Goal: Information Seeking & Learning: Learn about a topic

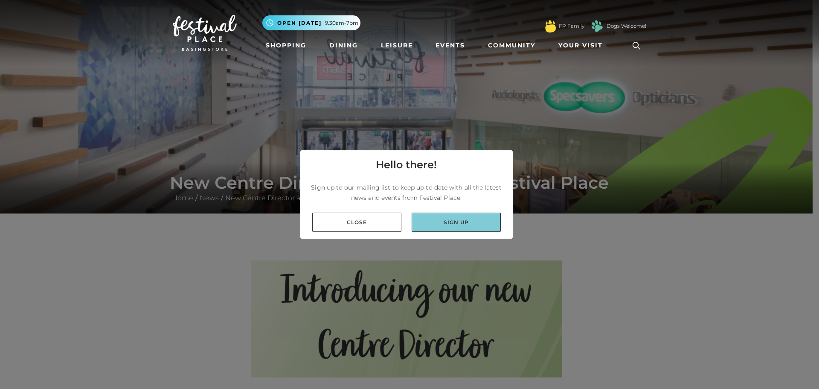
click at [443, 218] on link "Sign up" at bounding box center [456, 221] width 89 height 19
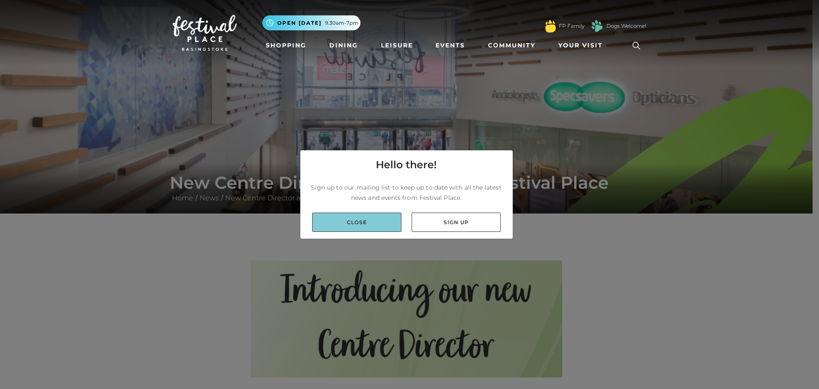
click at [367, 218] on link "Close" at bounding box center [356, 221] width 89 height 19
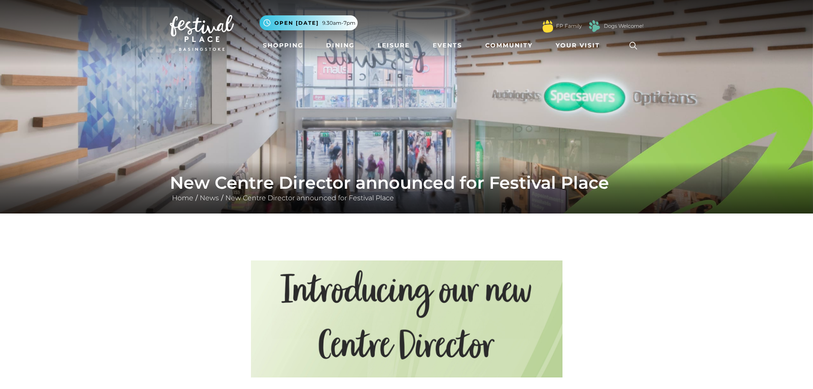
scroll to position [256, 0]
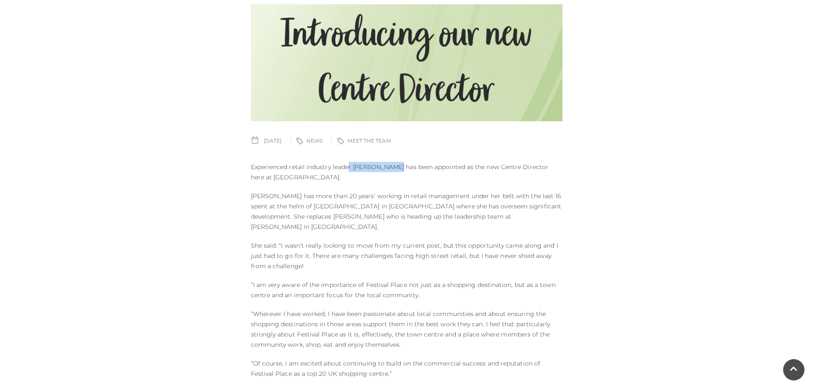
drag, startPoint x: 349, startPoint y: 166, endPoint x: 394, endPoint y: 168, distance: 44.9
click at [394, 168] on p "Experienced retail industry leader [PERSON_NAME] has been appointed as the new …" at bounding box center [406, 172] width 311 height 20
copy p "r [PERSON_NAME]"
click at [420, 221] on div "Published on: [DATE] Article tags: News Article tags: Meet The Team Experienced…" at bounding box center [406, 267] width 324 height 552
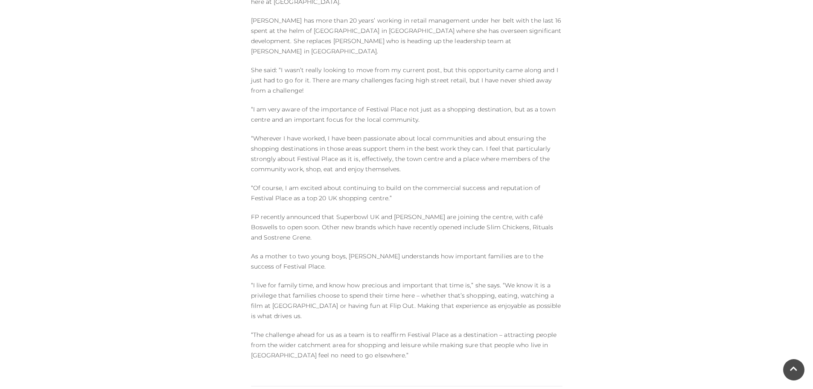
scroll to position [512, 0]
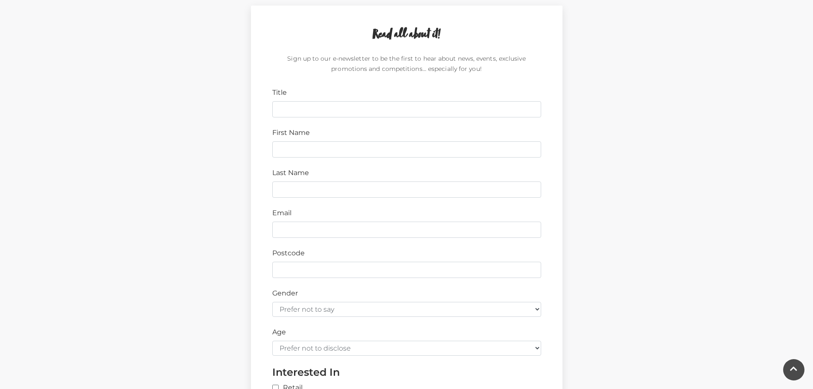
scroll to position [469, 0]
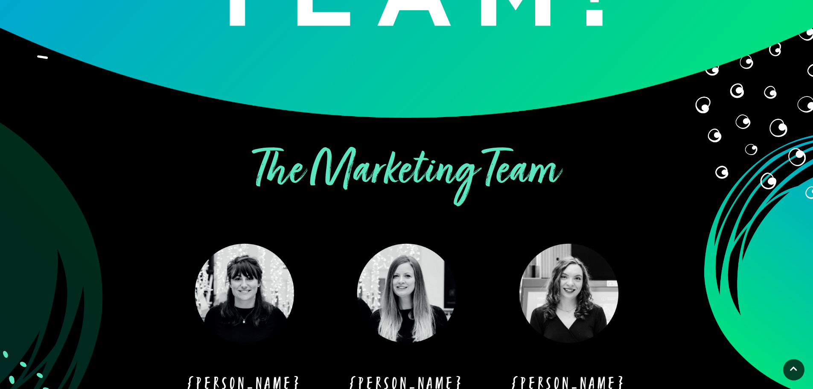
scroll to position [352, 0]
